Goal: Transaction & Acquisition: Purchase product/service

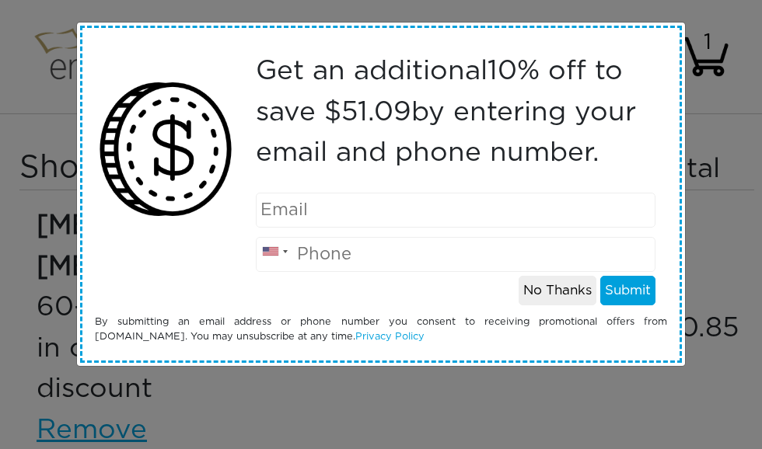
click at [347, 210] on input "email" at bounding box center [456, 210] width 400 height 35
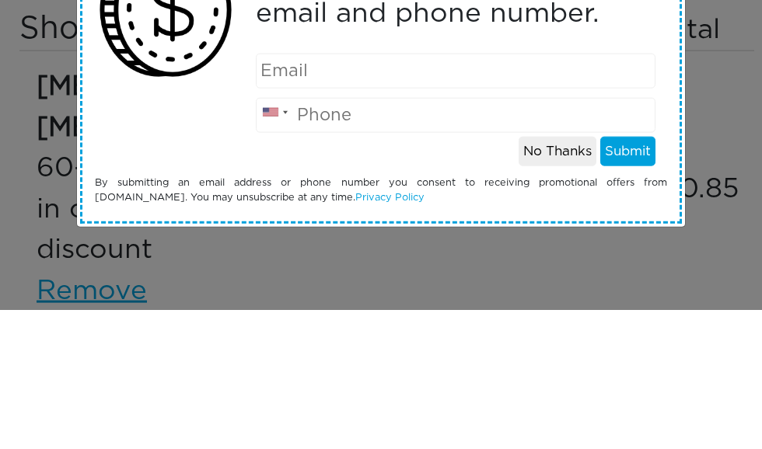
type input "[EMAIL_ADDRESS][DOMAIN_NAME]"
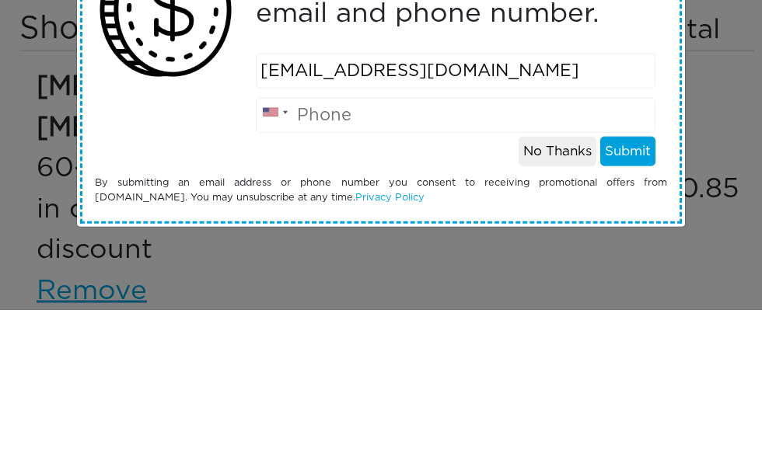
type input "5174043759"
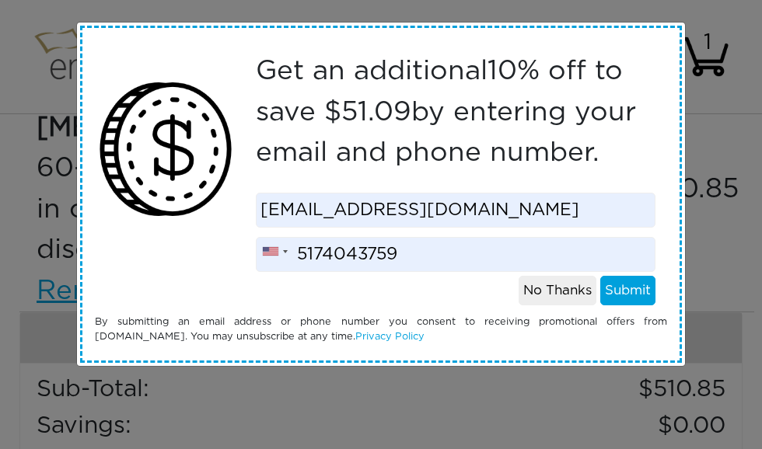
click at [631, 282] on button "Submit" at bounding box center [627, 291] width 55 height 30
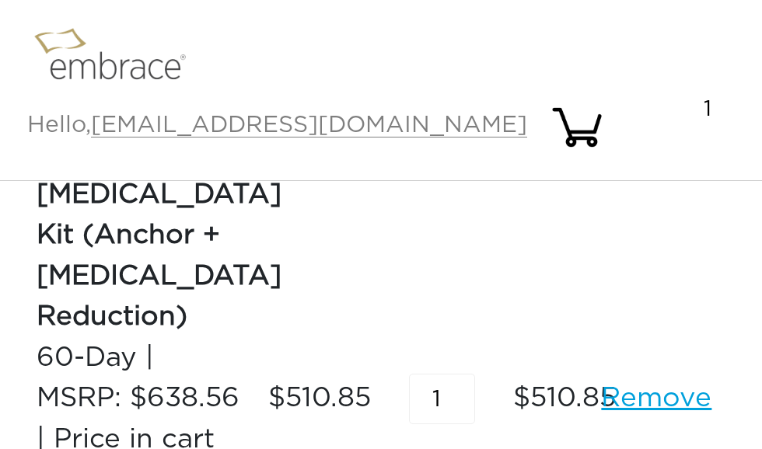
click at [604, 100] on img at bounding box center [577, 127] width 54 height 54
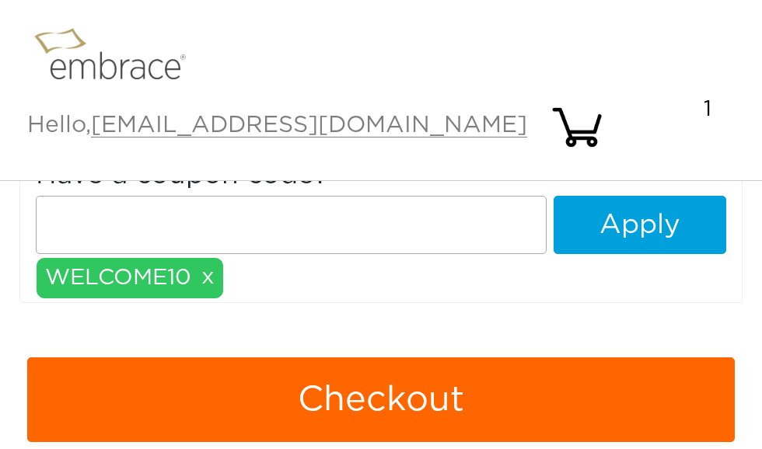
scroll to position [572, 0]
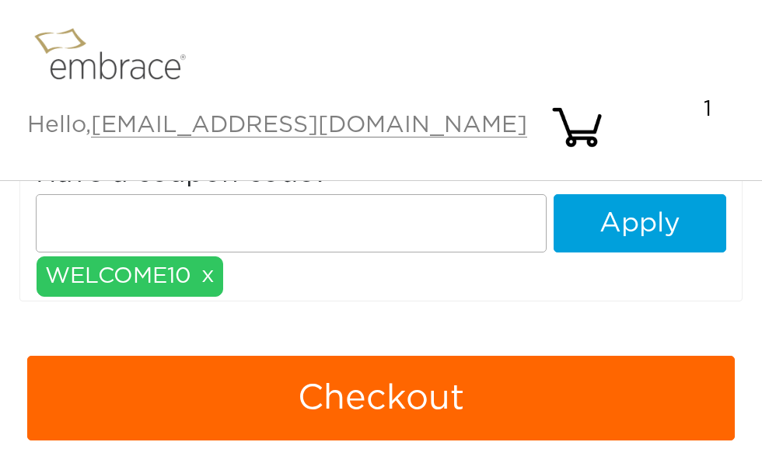
click at [394, 356] on button "Checkout" at bounding box center [381, 399] width 708 height 86
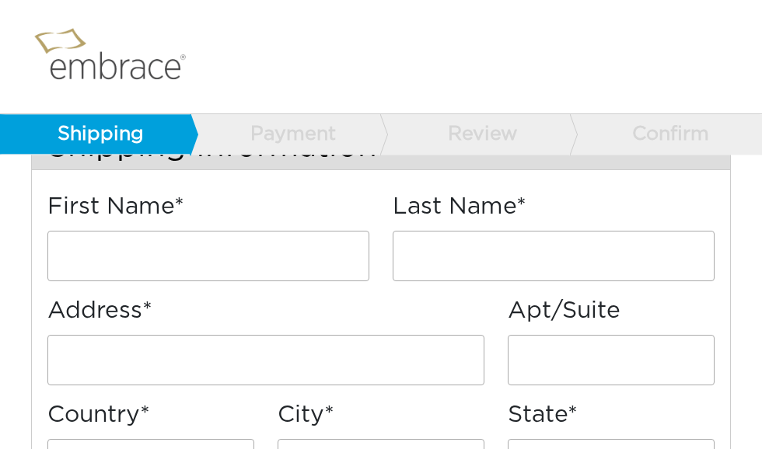
scroll to position [253, 0]
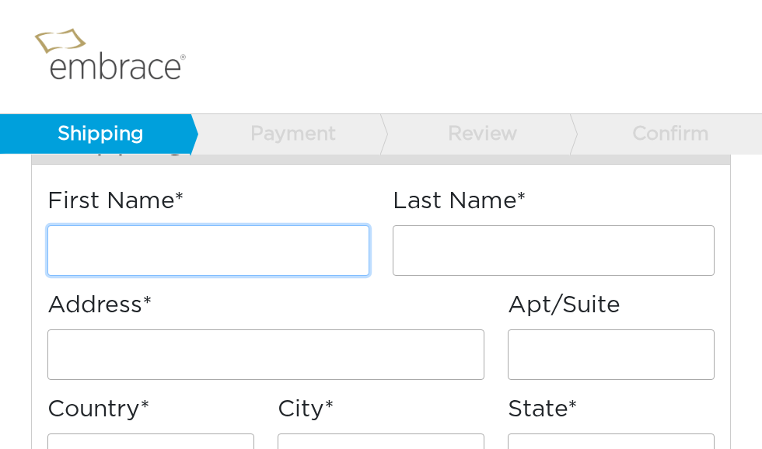
click at [254, 260] on input "First Name*" at bounding box center [208, 251] width 322 height 51
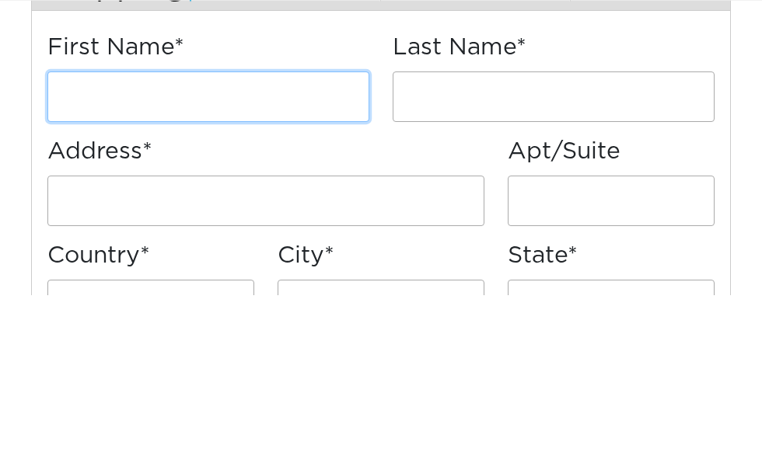
type input "Carol"
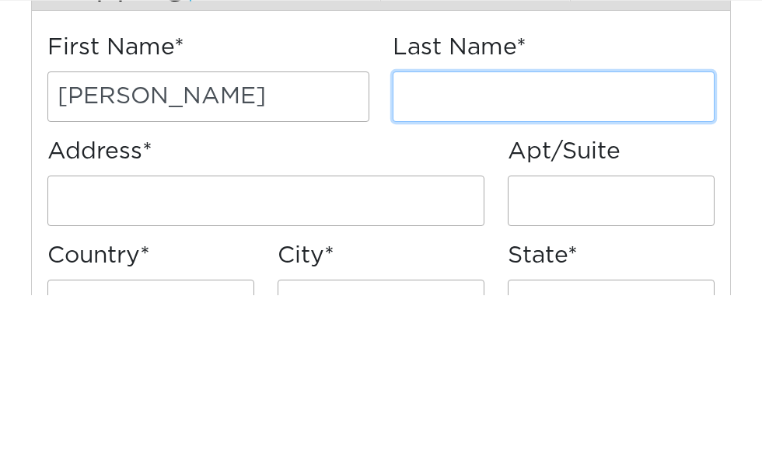
type input "Carriere"
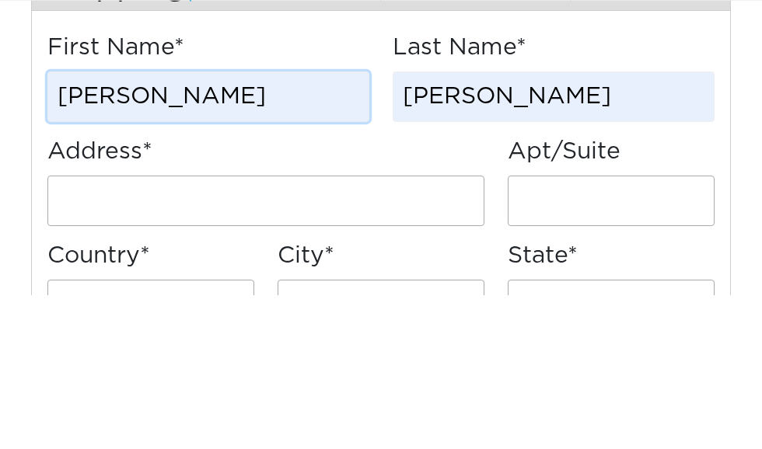
scroll to position [408, 0]
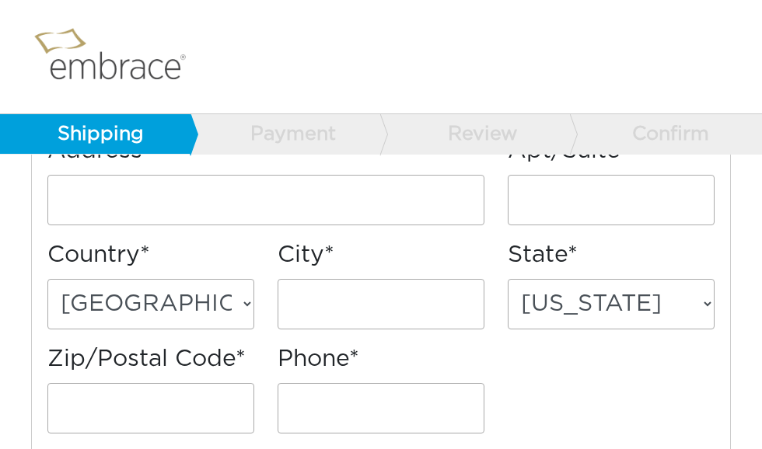
type input "1135 [PERSON_NAME] CT"
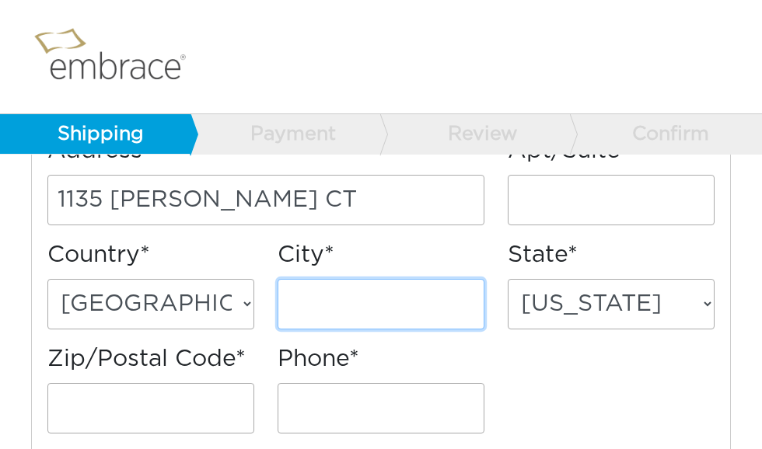
type input "Pinckney"
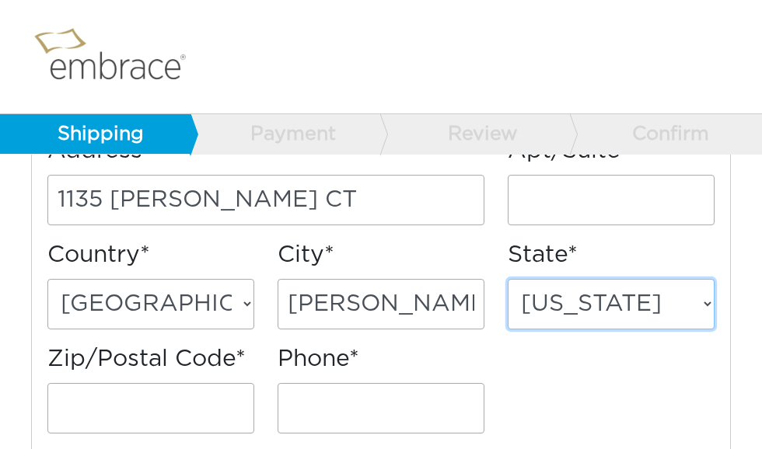
select select "MI"
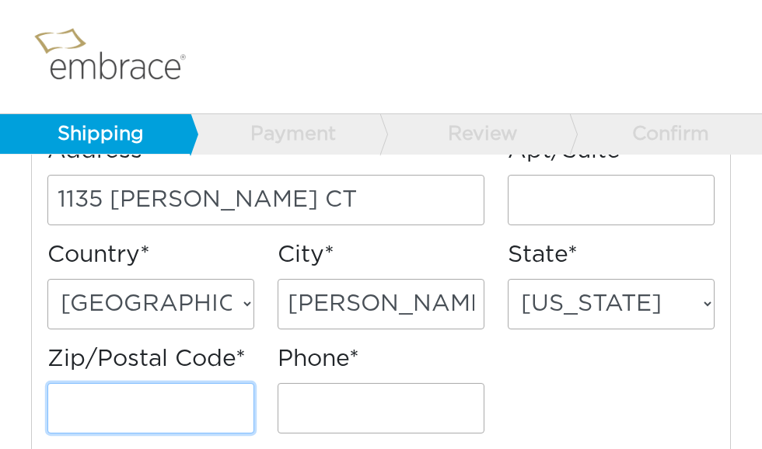
type input "48169"
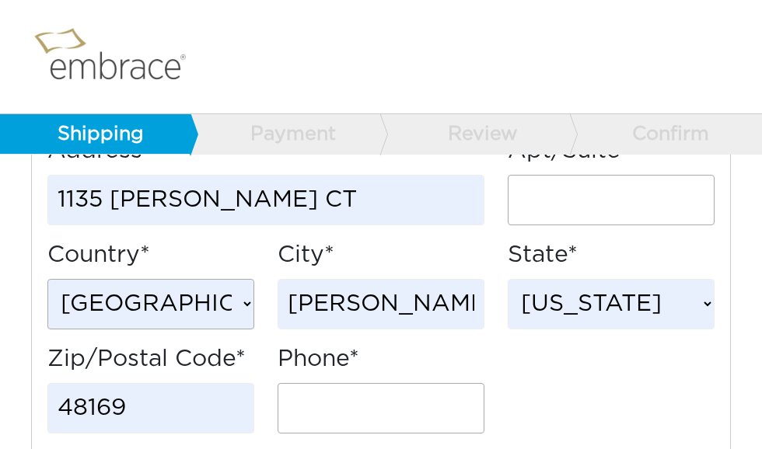
type input "5174043759"
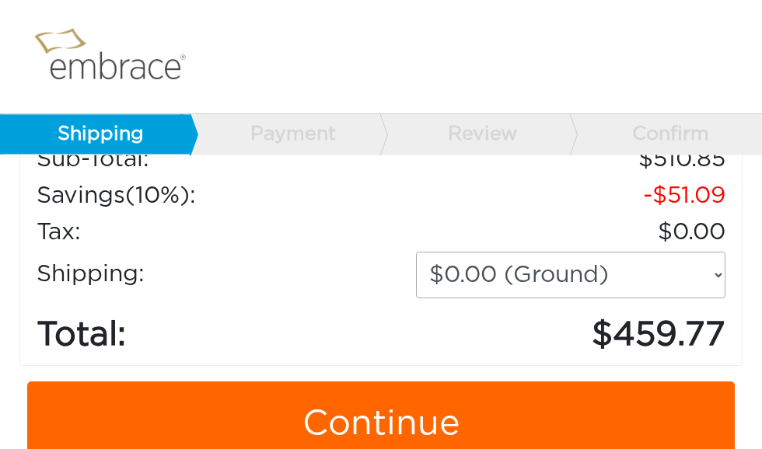
scroll to position [1054, 0]
click at [406, 386] on link "Continue" at bounding box center [381, 425] width 708 height 86
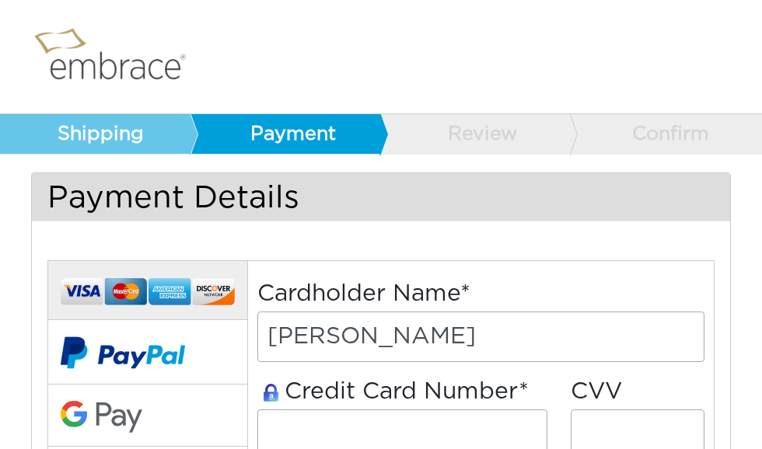
select select "10"
select select "2027"
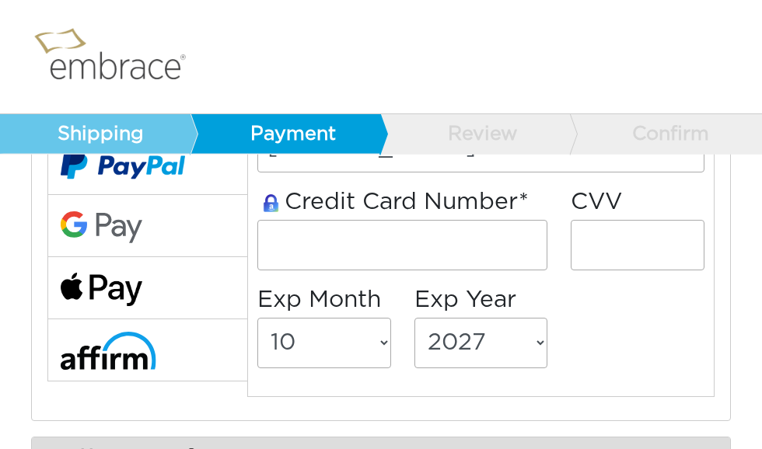
scroll to position [191, 0]
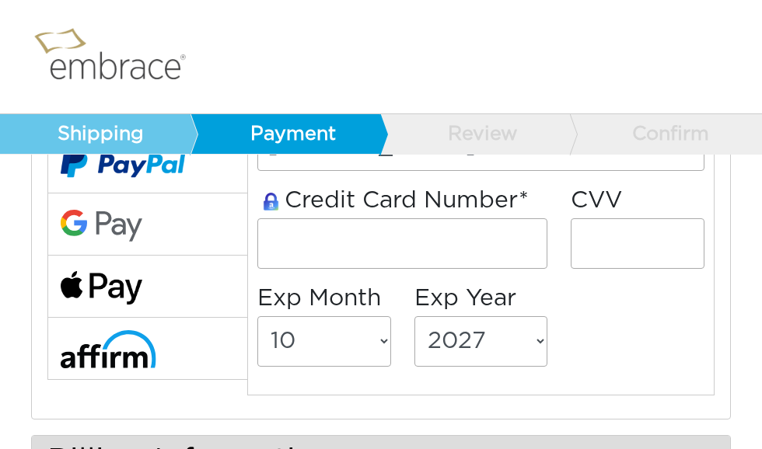
click at [357, 235] on input "tel" at bounding box center [402, 244] width 290 height 51
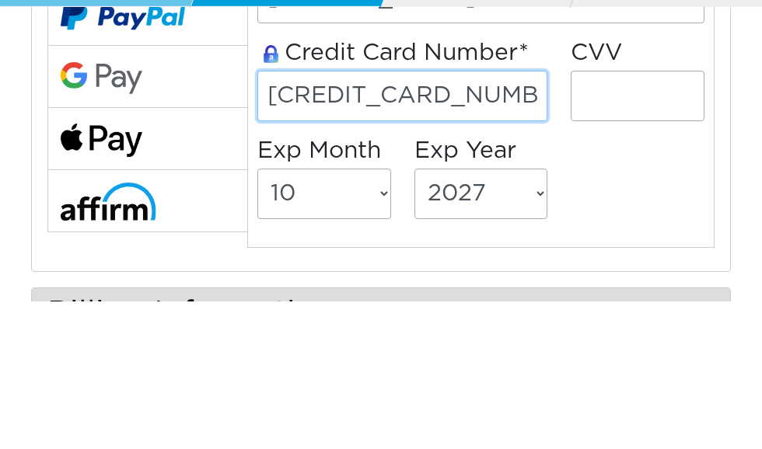
type input "4100390041980836"
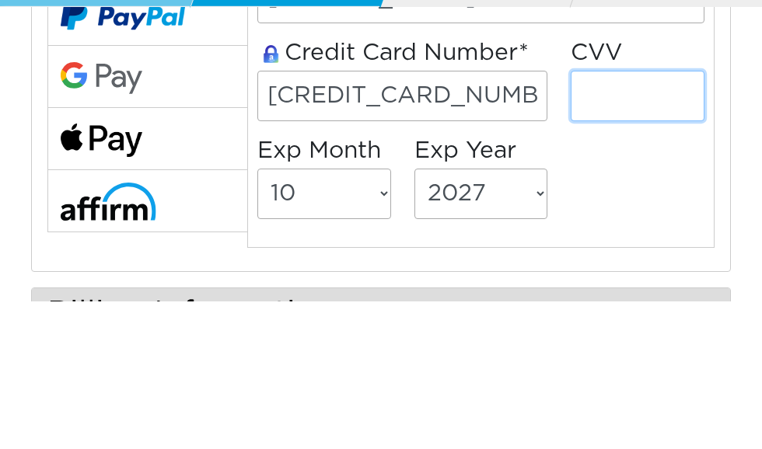
click at [636, 219] on input "tel" at bounding box center [638, 244] width 134 height 51
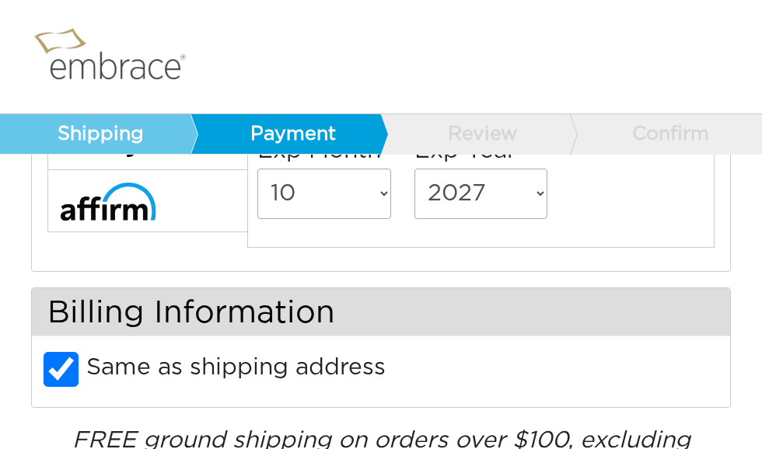
type input "291"
click at [326, 198] on select "01 02 03 04 05 06 07 08 09 10 11 12" at bounding box center [324, 194] width 134 height 51
select select "2"
click at [477, 197] on select "2025 2026 2027 2028 2029 2030 2031 2032 2033 2034 2035 2036 2037 2038 2039" at bounding box center [481, 194] width 134 height 51
select select "2028"
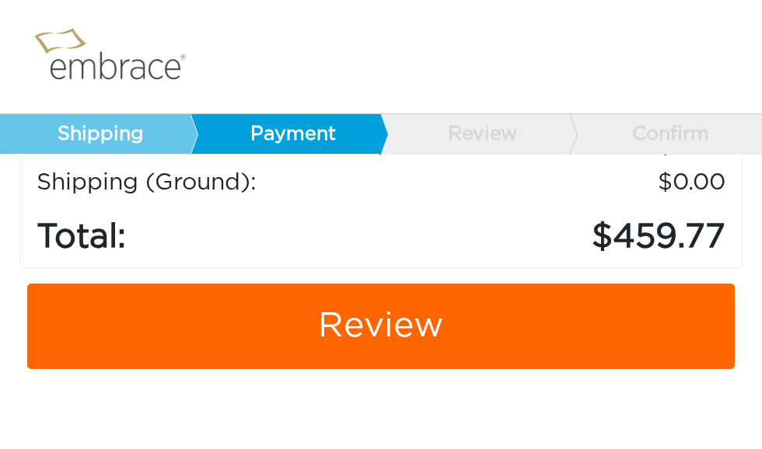
scroll to position [1035, 0]
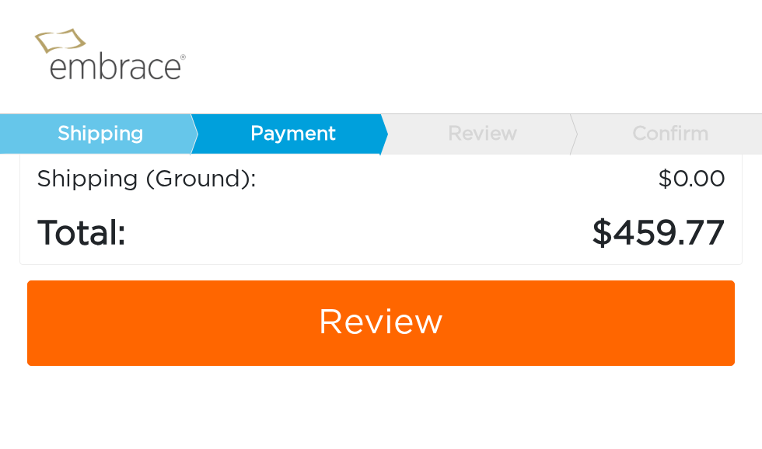
click at [383, 288] on link "Review" at bounding box center [381, 324] width 708 height 86
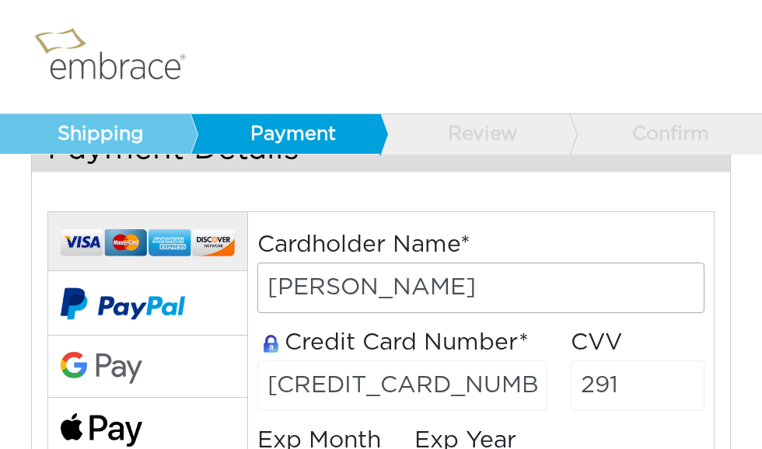
scroll to position [103, 0]
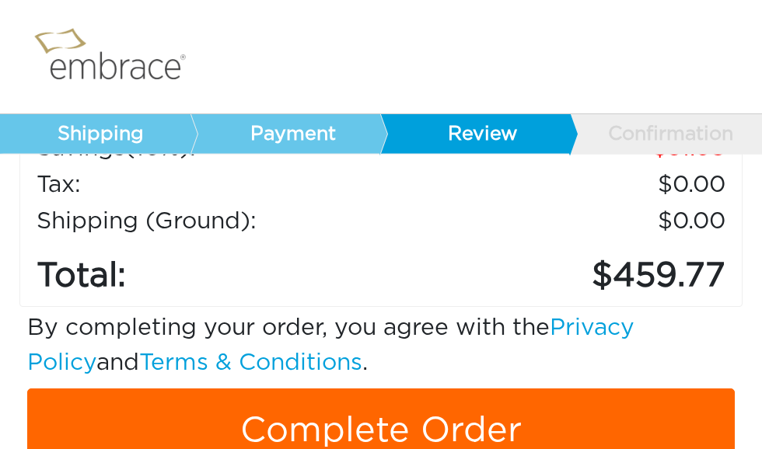
scroll to position [1046, 0]
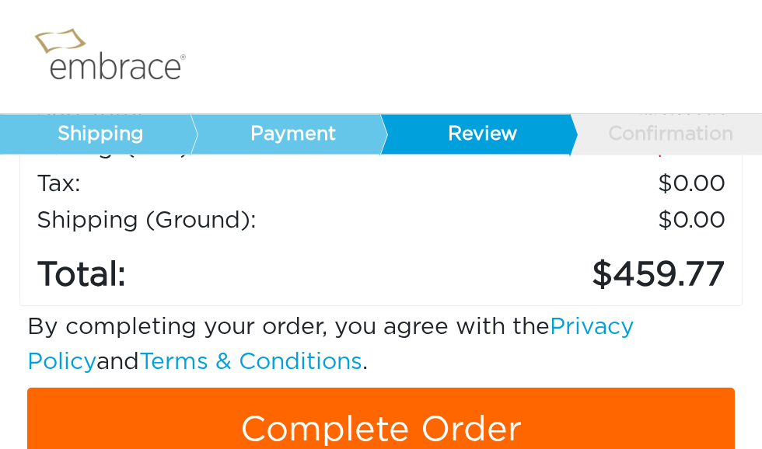
click at [357, 388] on link "Complete Order" at bounding box center [381, 431] width 708 height 86
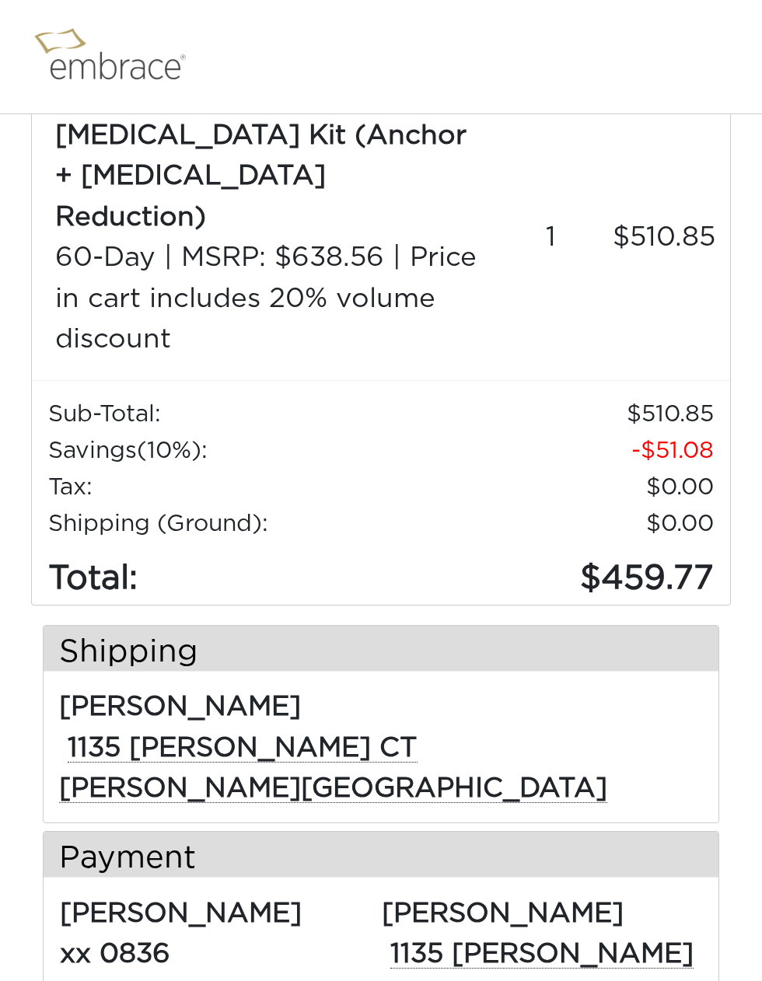
scroll to position [224, 0]
